Goal: Task Accomplishment & Management: Manage account settings

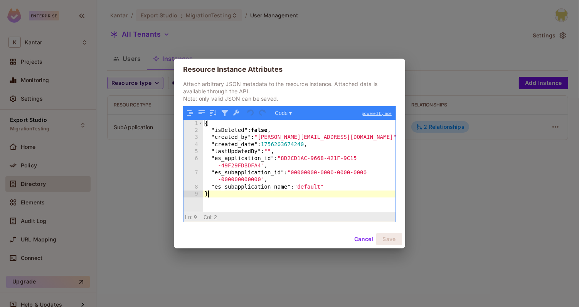
click at [361, 237] on button "Cancel" at bounding box center [363, 239] width 25 height 12
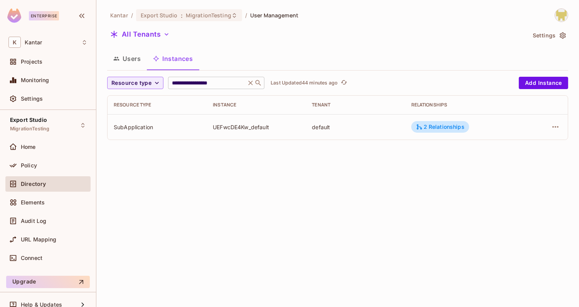
click at [220, 83] on input "**********" at bounding box center [206, 83] width 73 height 8
paste input "text"
type input "**********"
click at [452, 128] on div "2 Relationships" at bounding box center [440, 126] width 49 height 7
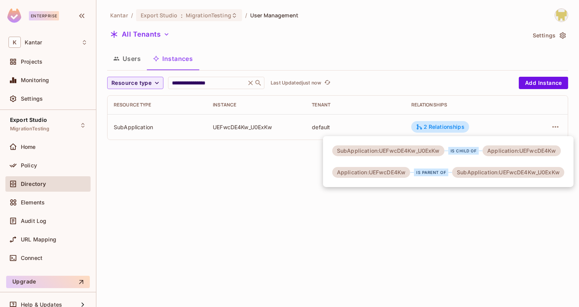
click at [512, 125] on div at bounding box center [289, 153] width 579 height 307
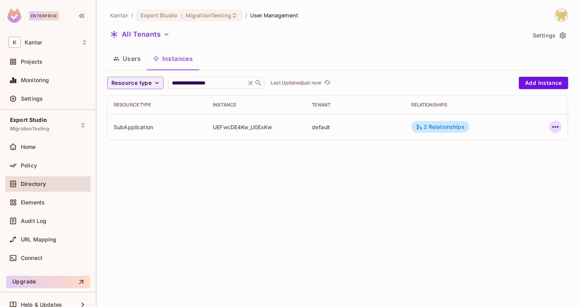
click at [553, 122] on icon "button" at bounding box center [555, 126] width 9 height 9
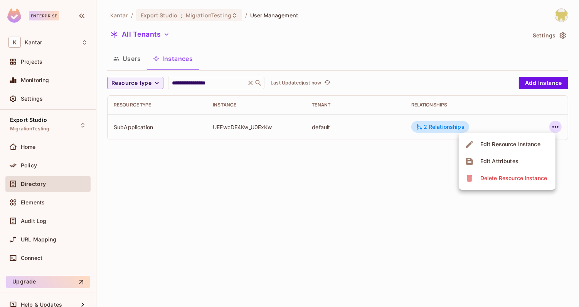
click at [509, 156] on span "Edit Attributes" at bounding box center [499, 161] width 43 height 12
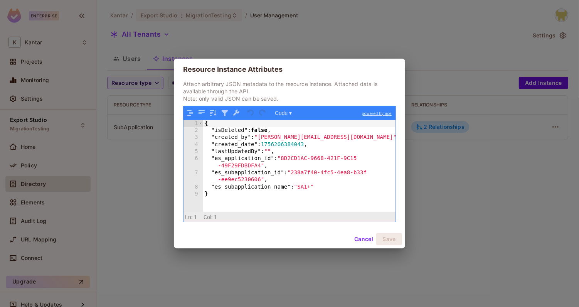
click at [341, 186] on div "{ "isDeleted" : false , "created_by" : "girishankar.vp@kantar.com" , "created_d…" at bounding box center [299, 173] width 193 height 106
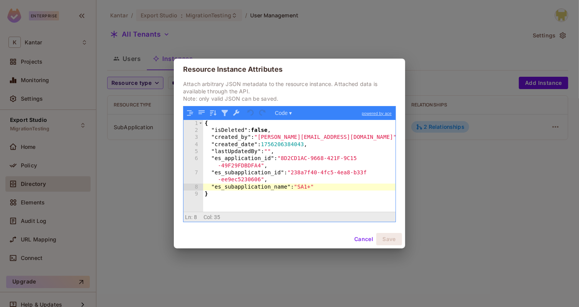
click at [355, 241] on button "Cancel" at bounding box center [363, 239] width 25 height 12
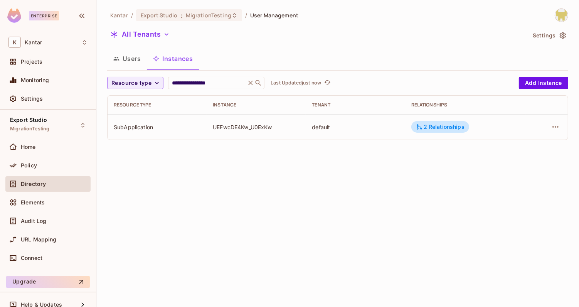
click at [546, 126] on div at bounding box center [547, 127] width 30 height 12
click at [554, 126] on icon "button" at bounding box center [556, 127] width 6 height 2
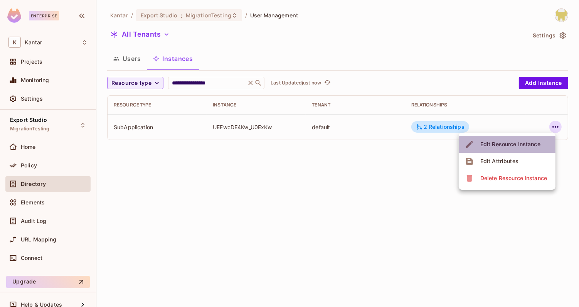
click at [509, 152] on li "Edit Resource Instance" at bounding box center [507, 144] width 97 height 17
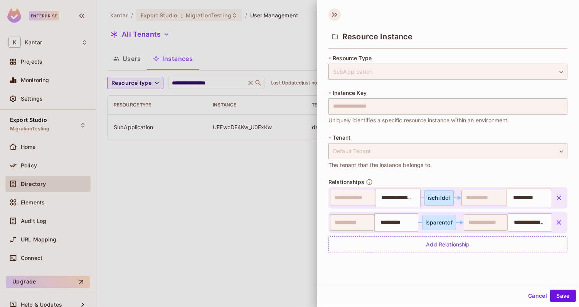
click at [330, 15] on icon at bounding box center [335, 14] width 12 height 12
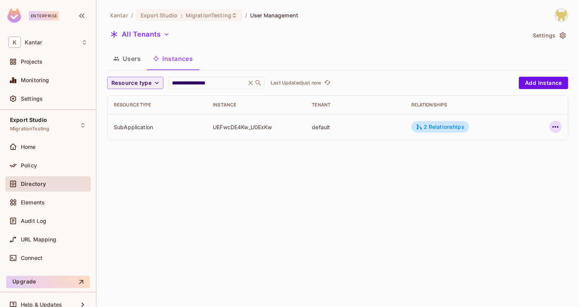
click at [556, 122] on icon "button" at bounding box center [555, 126] width 9 height 9
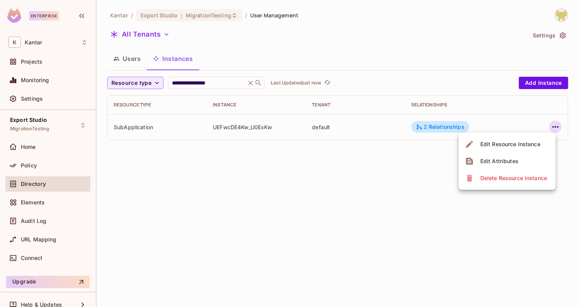
click at [515, 158] on div "Edit Attributes" at bounding box center [500, 161] width 38 height 8
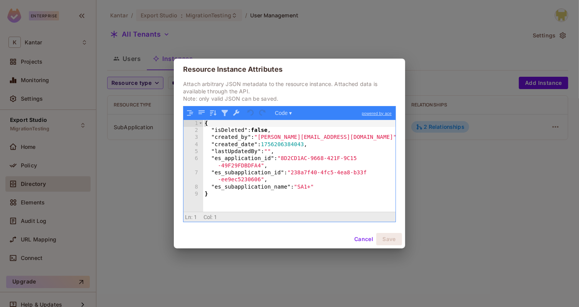
click at [357, 241] on button "Cancel" at bounding box center [363, 239] width 25 height 12
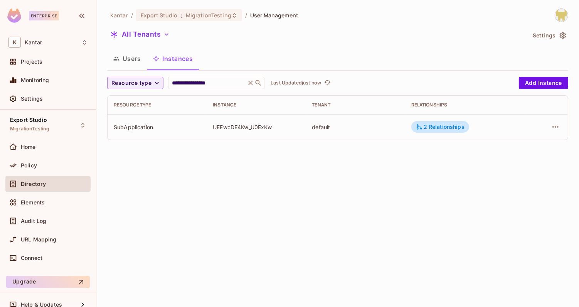
click at [118, 57] on icon "button" at bounding box center [116, 59] width 6 height 6
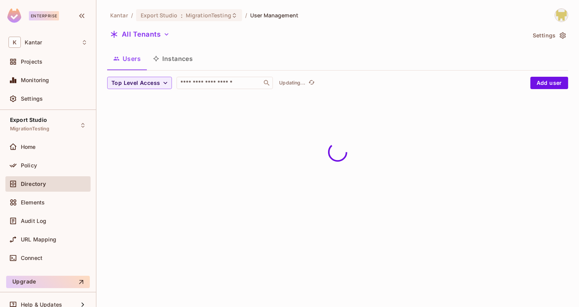
click at [180, 57] on button "Instances" at bounding box center [173, 58] width 52 height 19
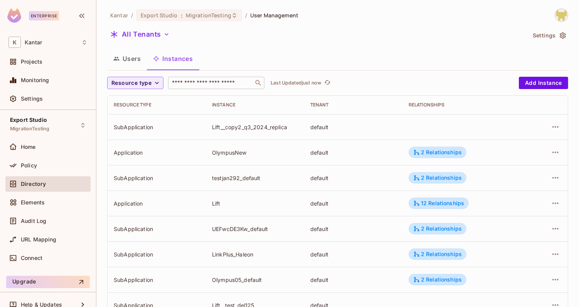
click at [190, 80] on input "text" at bounding box center [210, 83] width 81 height 8
paste input "**********"
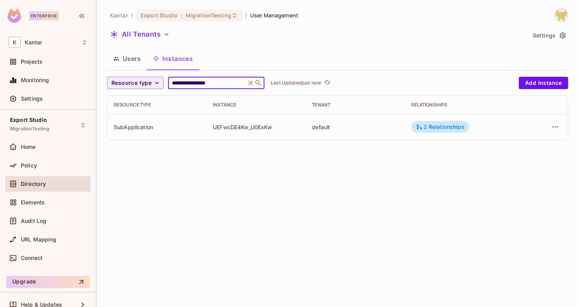
type input "**********"
click at [553, 132] on div at bounding box center [547, 127] width 30 height 12
click at [553, 128] on icon "button" at bounding box center [555, 126] width 9 height 9
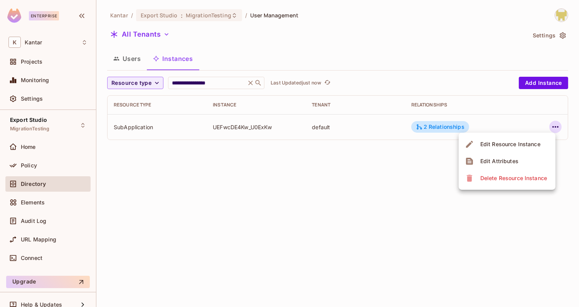
click at [519, 163] on span "Edit Attributes" at bounding box center [499, 161] width 43 height 12
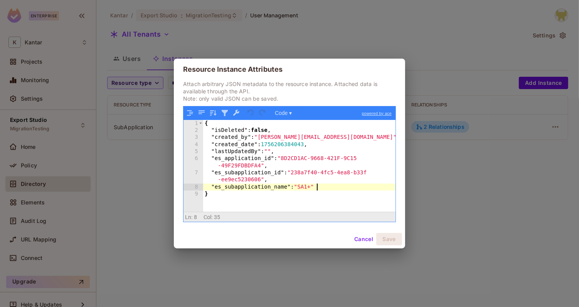
click at [324, 189] on div "{ "isDeleted" : false , "created_by" : "girishankar.vp@kantar.com" , "created_d…" at bounding box center [299, 173] width 193 height 106
click at [347, 239] on div "Cancel Save" at bounding box center [289, 239] width 231 height 19
click at [355, 239] on button "Cancel" at bounding box center [363, 239] width 25 height 12
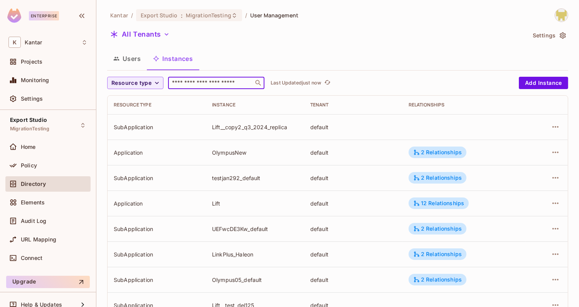
click at [207, 86] on input "text" at bounding box center [210, 83] width 81 height 8
type input "**********"
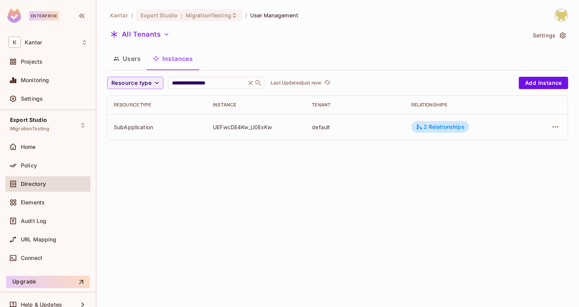
click at [561, 130] on div at bounding box center [547, 127] width 30 height 12
click at [560, 130] on icon "button" at bounding box center [555, 126] width 9 height 9
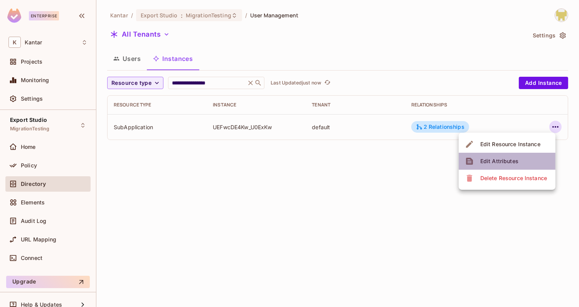
click at [525, 158] on li "Edit Attributes" at bounding box center [507, 161] width 97 height 17
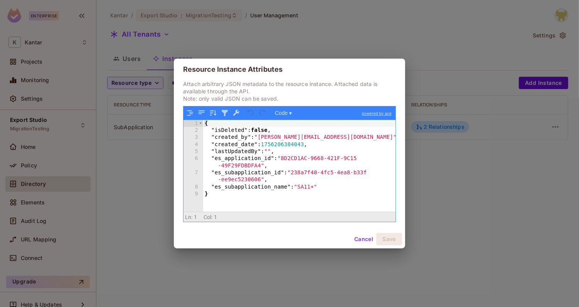
click at [361, 239] on button "Cancel" at bounding box center [363, 239] width 25 height 12
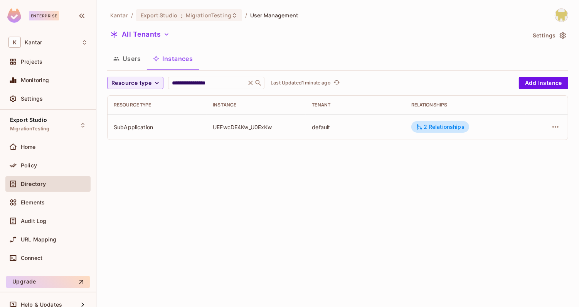
click at [125, 54] on button "Users" at bounding box center [127, 58] width 40 height 19
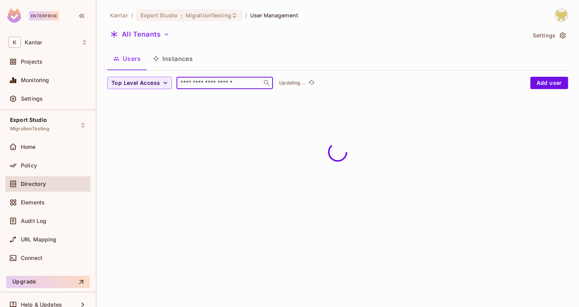
click at [202, 83] on input "text" at bounding box center [219, 83] width 81 height 8
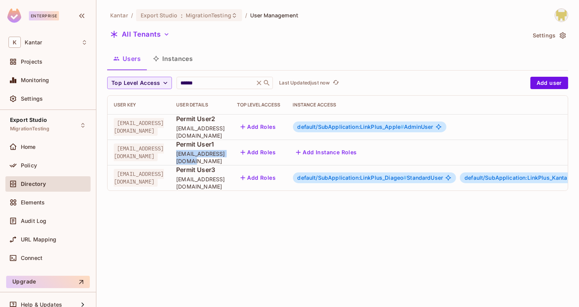
drag, startPoint x: 200, startPoint y: 159, endPoint x: 265, endPoint y: 161, distance: 65.6
click at [231, 161] on td "Permit User1 permit.User1@test.com" at bounding box center [200, 152] width 61 height 25
copy span "[EMAIL_ADDRESS][DOMAIN_NAME]"
click at [212, 86] on input "******" at bounding box center [215, 83] width 73 height 8
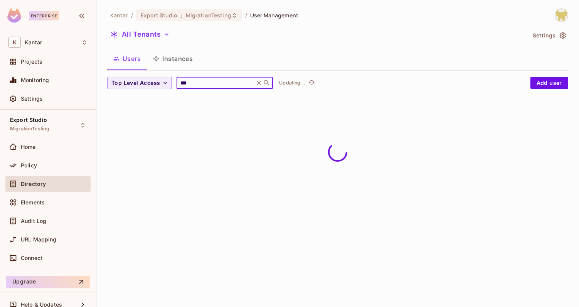
type input "****"
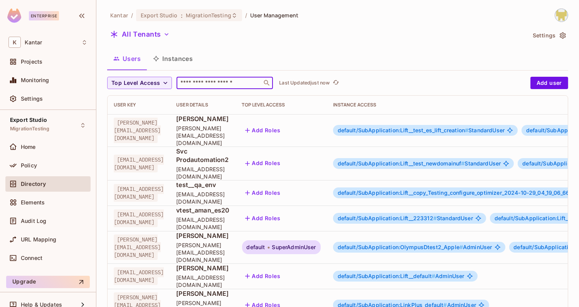
click at [197, 79] on input "text" at bounding box center [219, 83] width 81 height 8
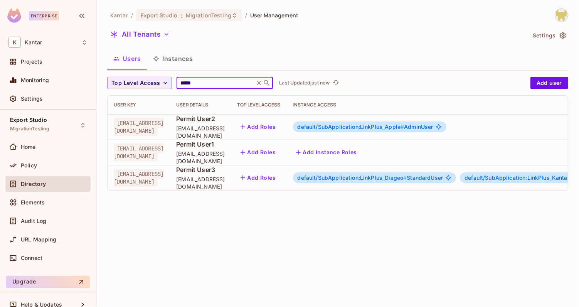
type input "*****"
